Goal: Transaction & Acquisition: Purchase product/service

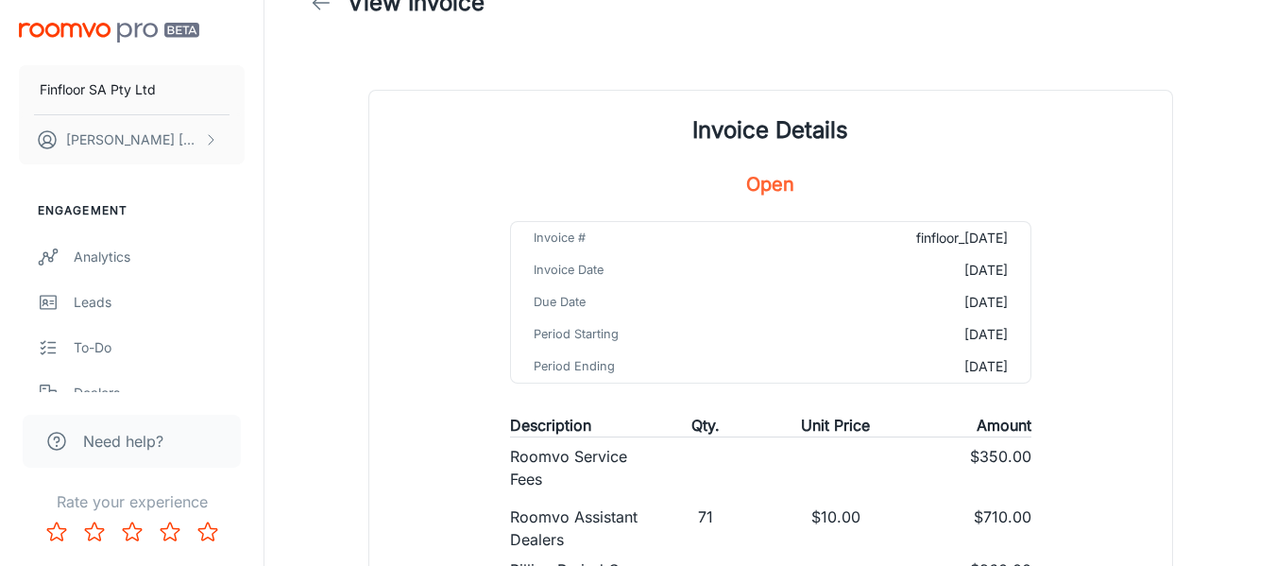
scroll to position [94, 0]
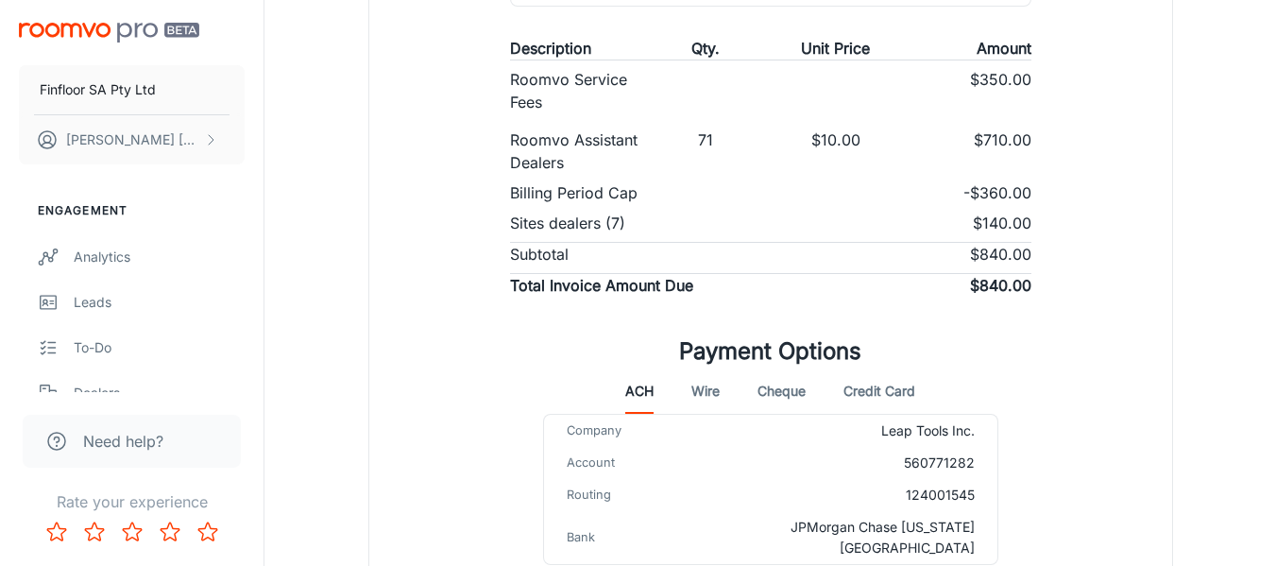
scroll to position [472, 0]
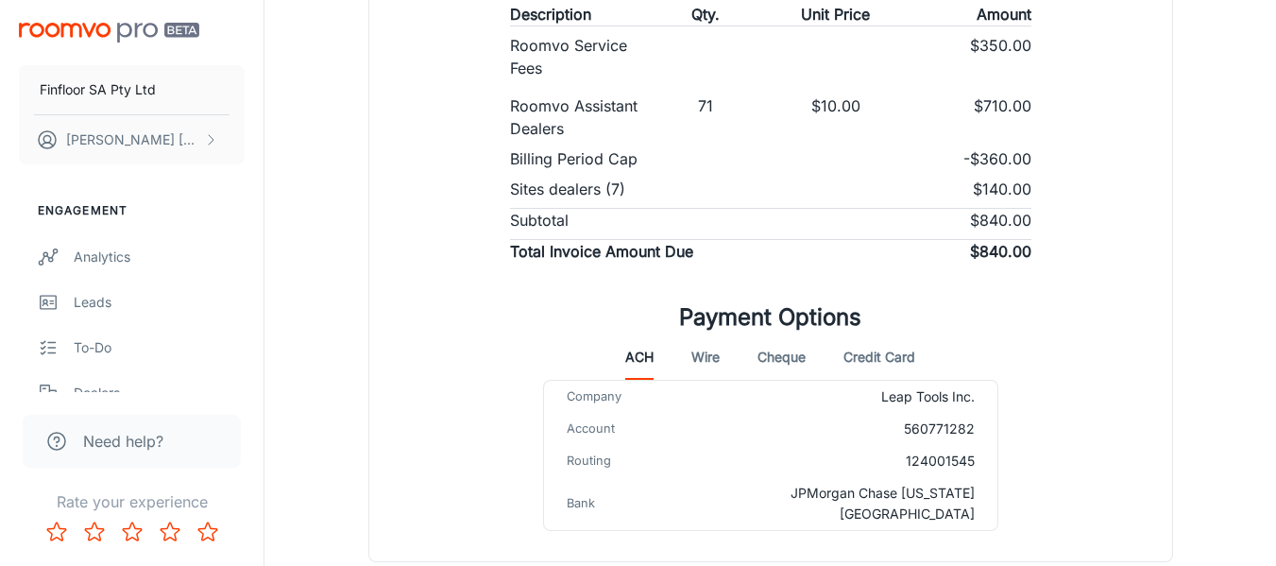
click at [901, 348] on button "Credit Card" at bounding box center [880, 356] width 72 height 45
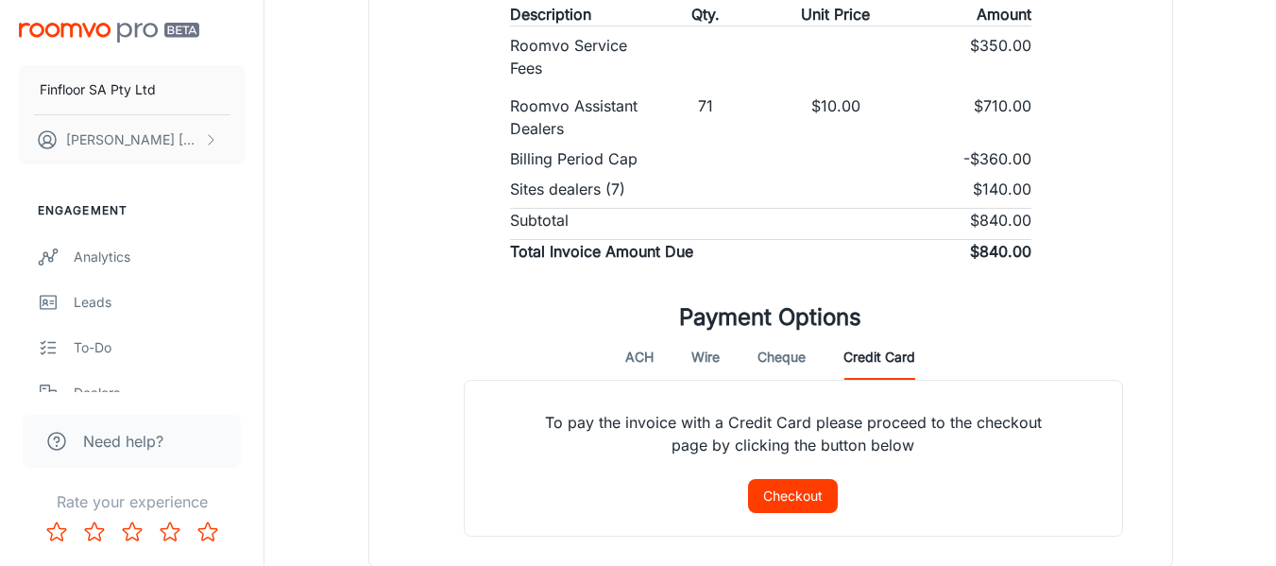
click at [814, 490] on button "Checkout" at bounding box center [793, 496] width 90 height 34
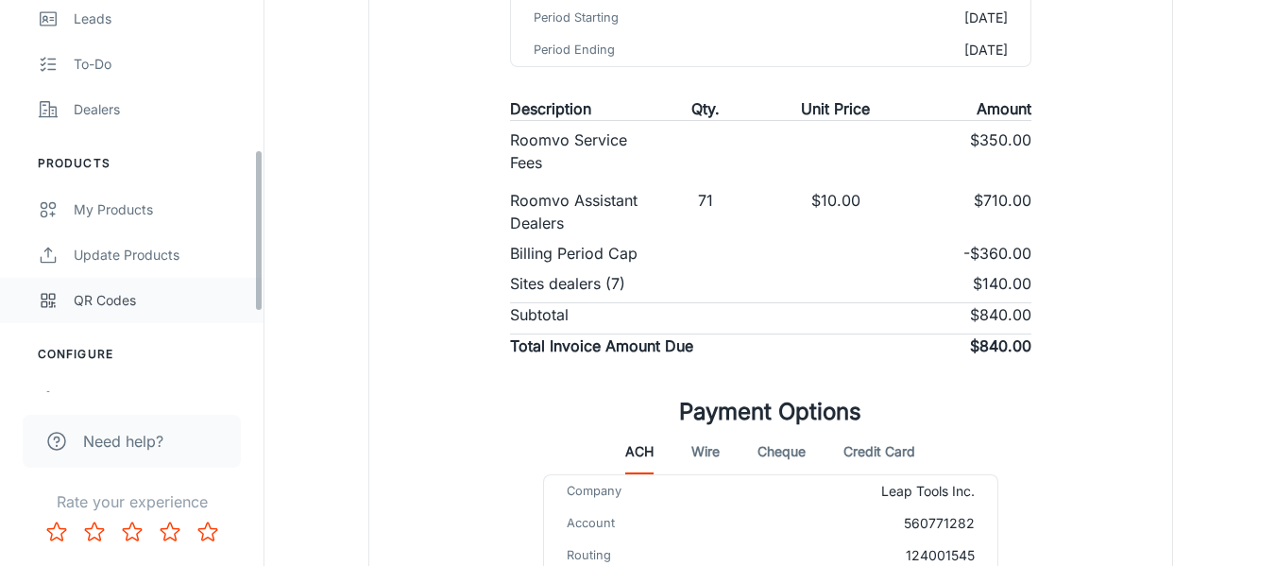
scroll to position [551, 0]
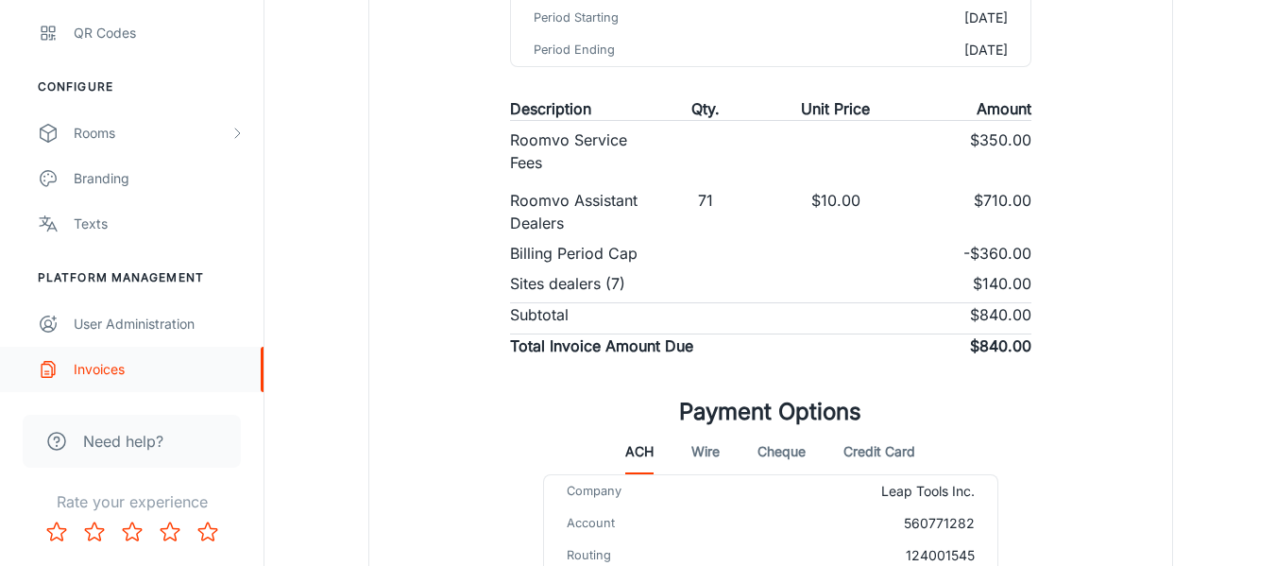
click at [107, 367] on div "Invoices" at bounding box center [159, 369] width 171 height 21
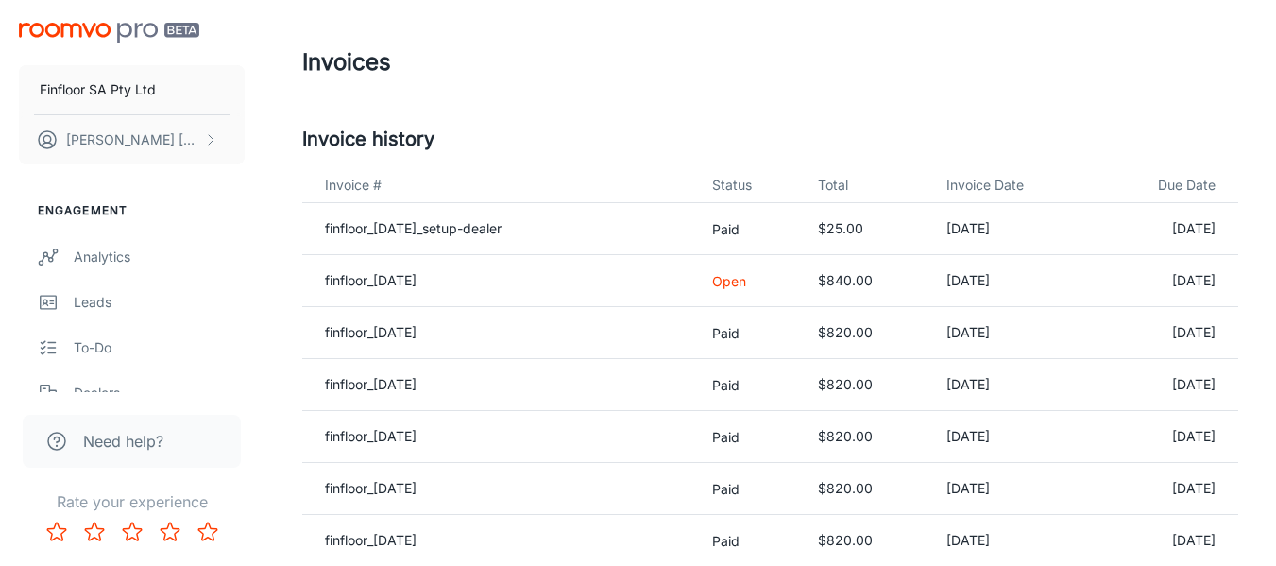
click at [670, 290] on td "finfloor_2025-08-31" at bounding box center [499, 281] width 395 height 52
